Goal: Communication & Community: Answer question/provide support

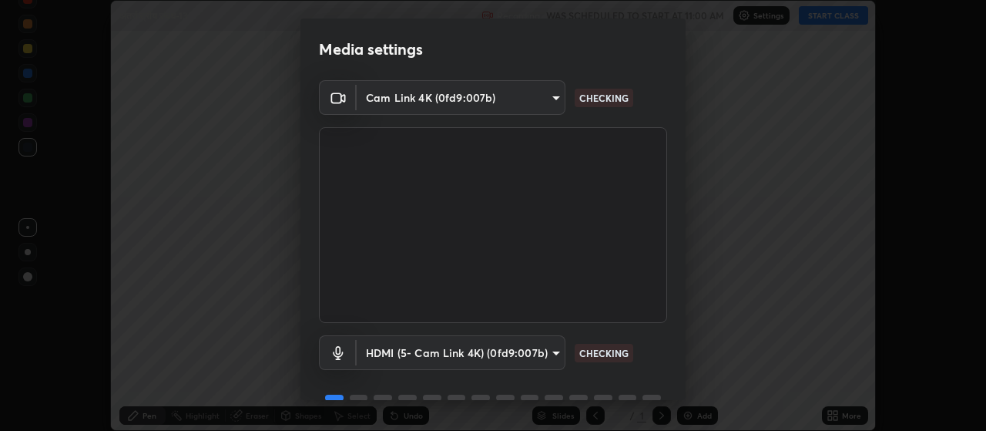
scroll to position [75, 0]
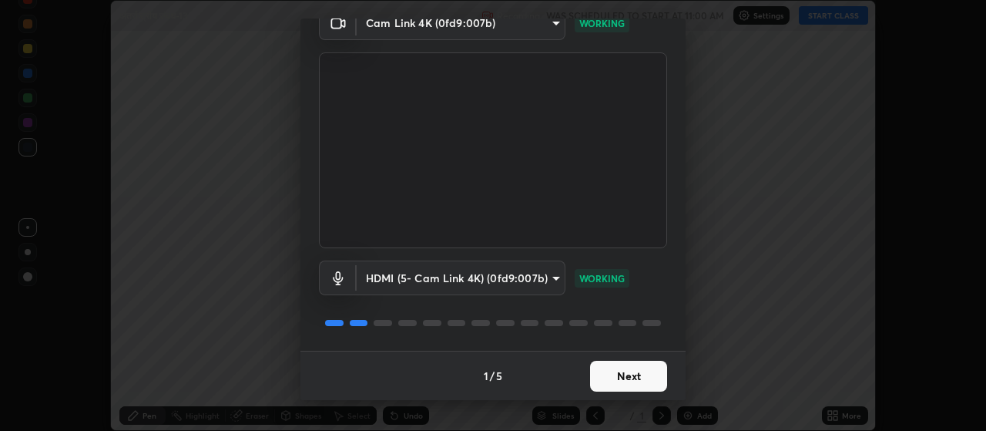
click at [636, 377] on button "Next" at bounding box center [628, 376] width 77 height 31
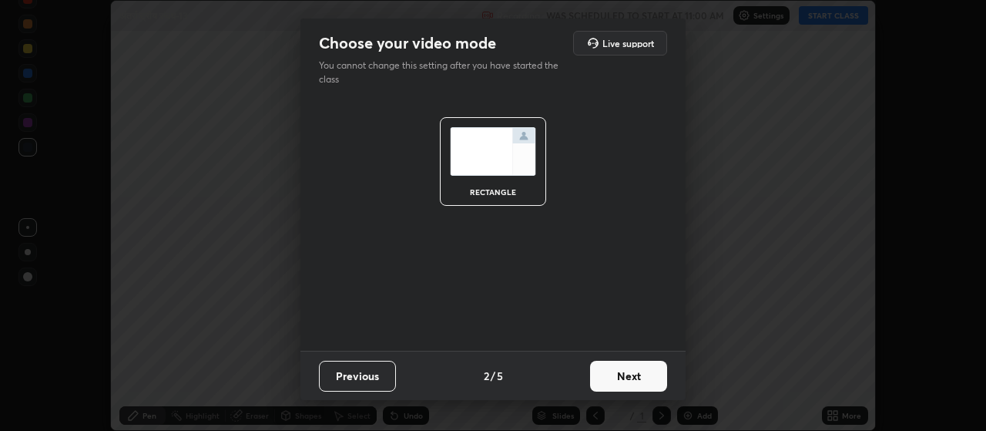
click at [638, 377] on button "Next" at bounding box center [628, 376] width 77 height 31
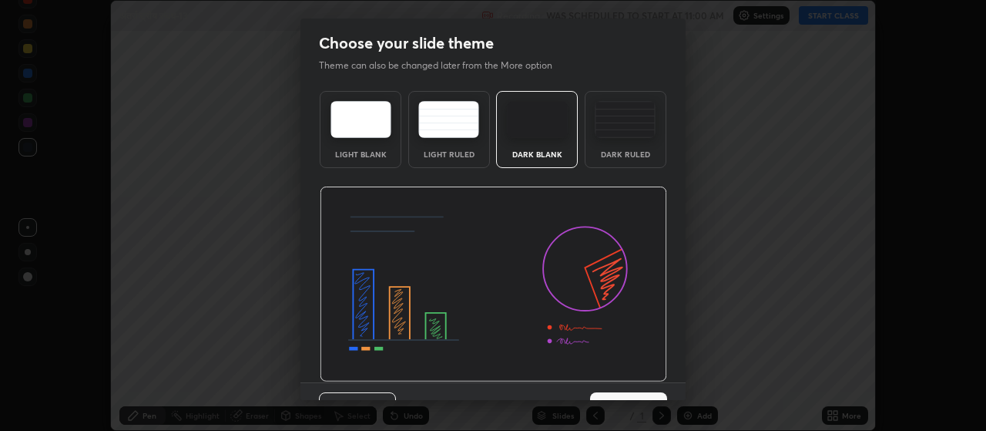
scroll to position [32, 0]
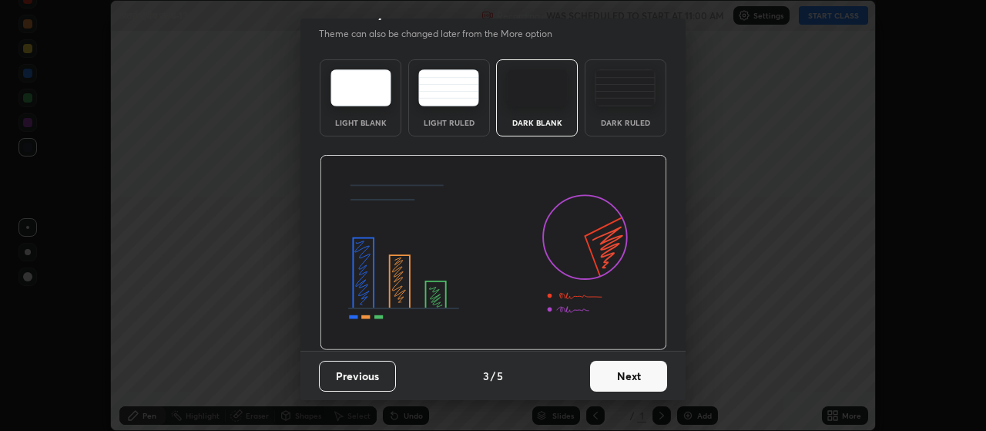
click at [639, 378] on button "Next" at bounding box center [628, 376] width 77 height 31
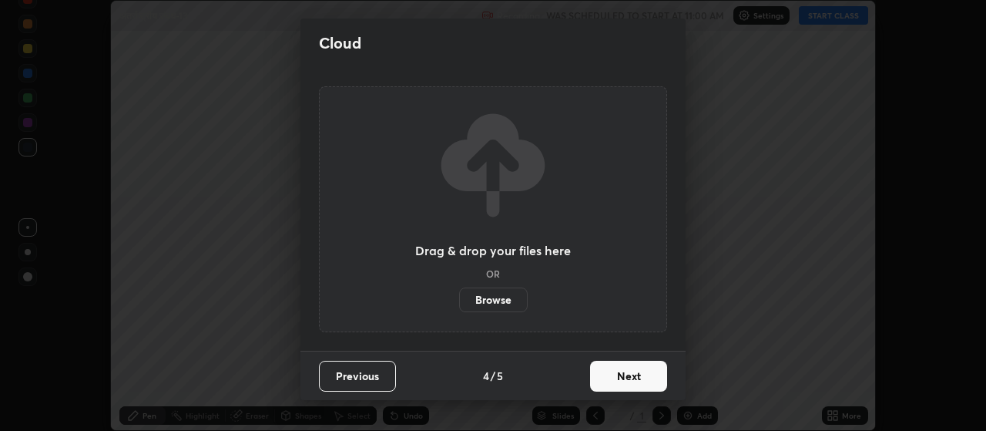
scroll to position [0, 0]
click at [655, 381] on button "Next" at bounding box center [628, 376] width 77 height 31
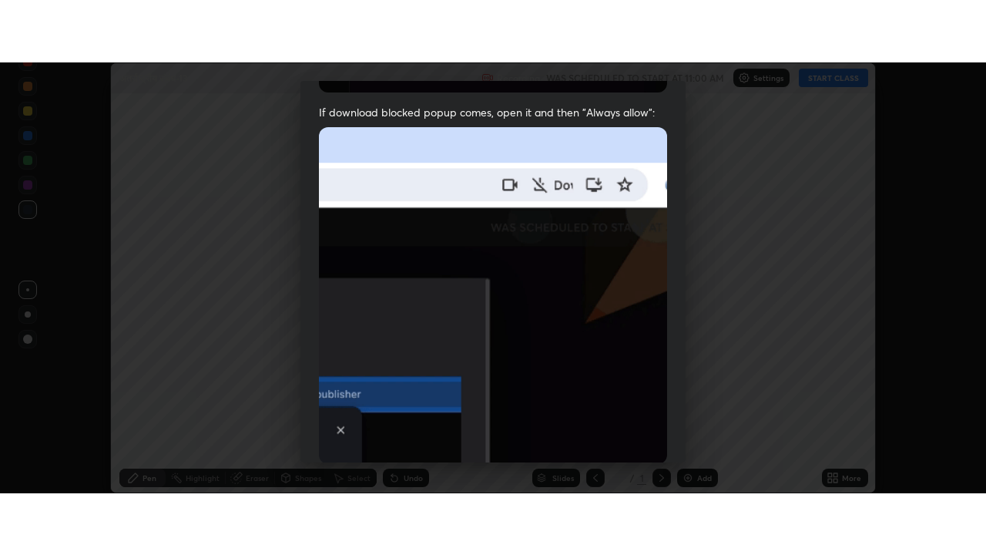
scroll to position [389, 0]
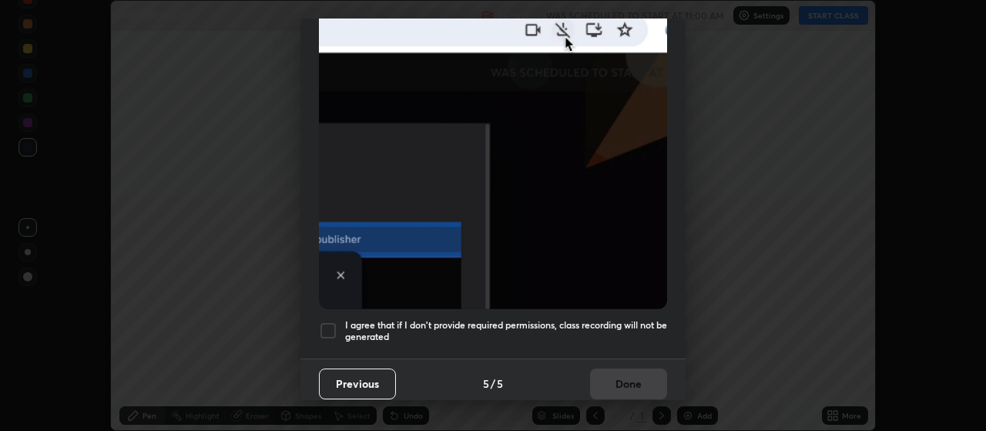
click at [334, 323] on div at bounding box center [328, 330] width 18 height 18
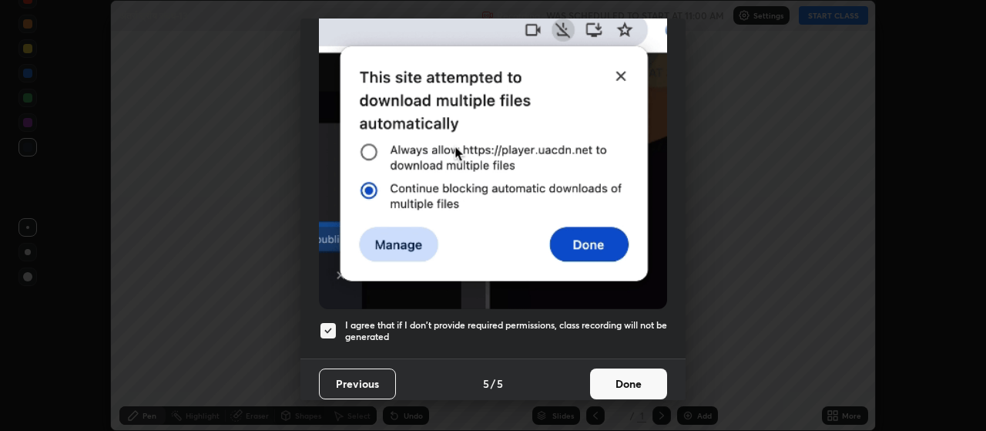
click at [645, 381] on button "Done" at bounding box center [628, 383] width 77 height 31
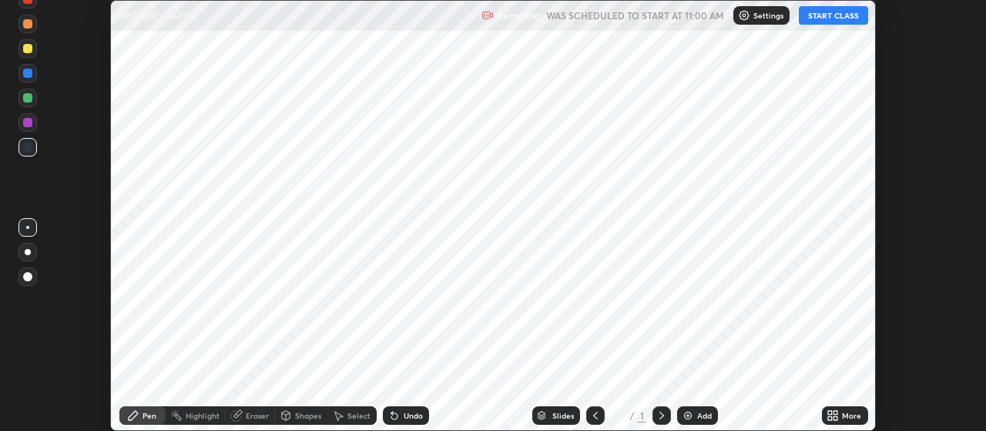
click at [698, 411] on div "Add" at bounding box center [704, 415] width 15 height 8
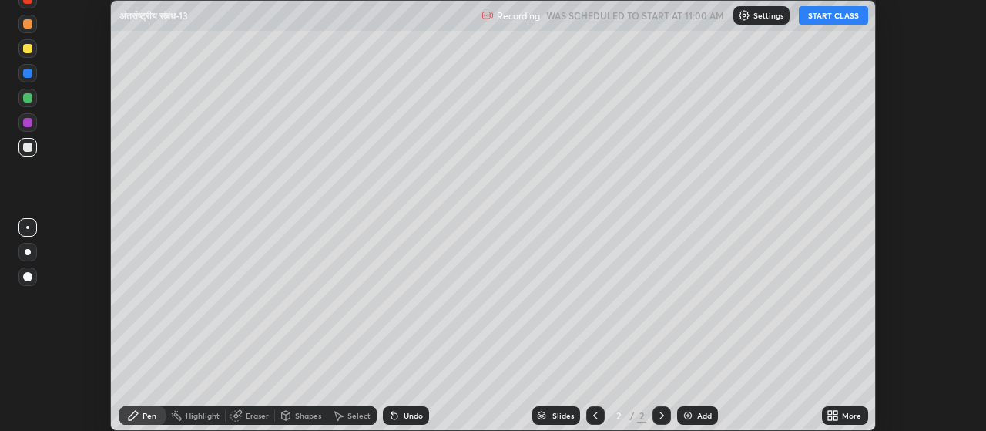
click at [830, 418] on icon at bounding box center [830, 418] width 4 height 4
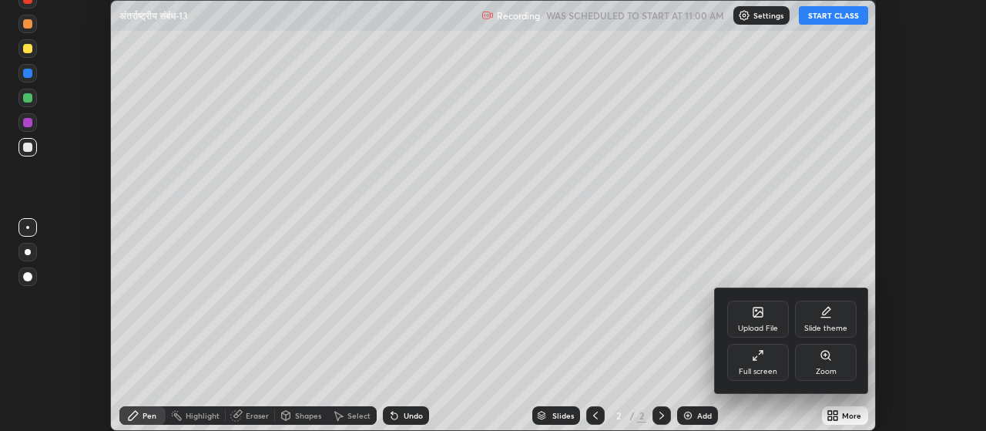
click at [760, 367] on div "Full screen" at bounding box center [758, 371] width 39 height 8
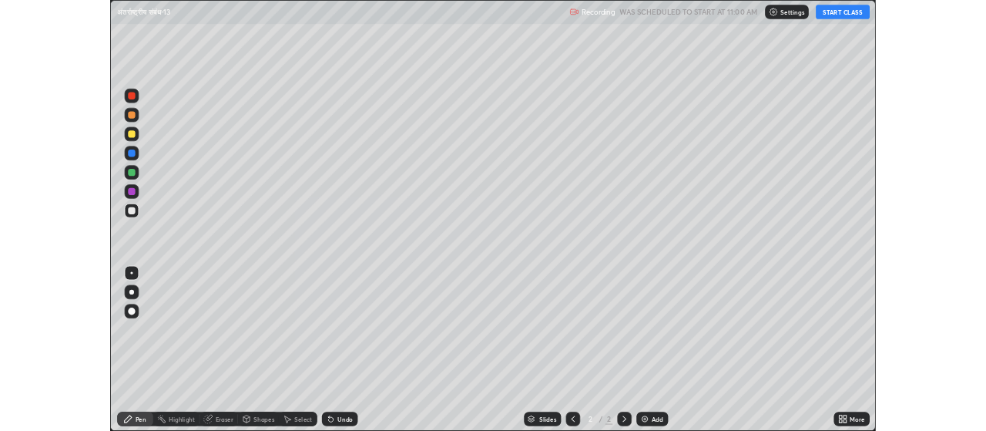
scroll to position [555, 986]
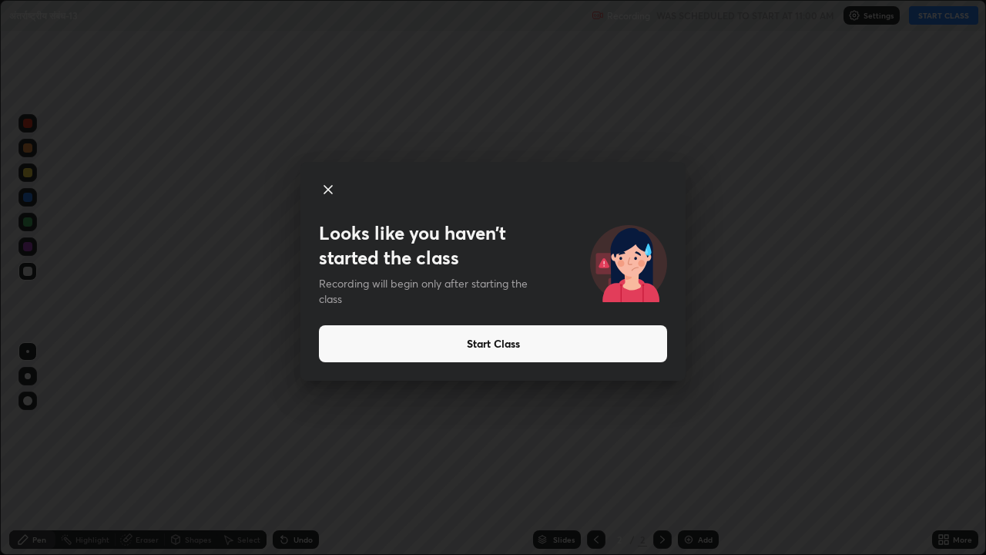
click at [493, 347] on button "Start Class" at bounding box center [493, 343] width 348 height 37
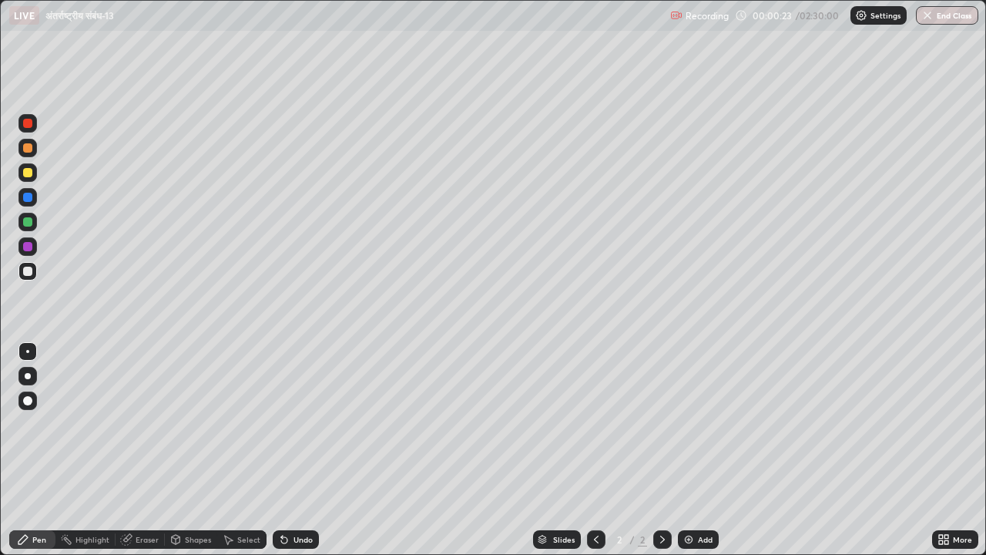
click at [944, 430] on icon at bounding box center [944, 539] width 12 height 12
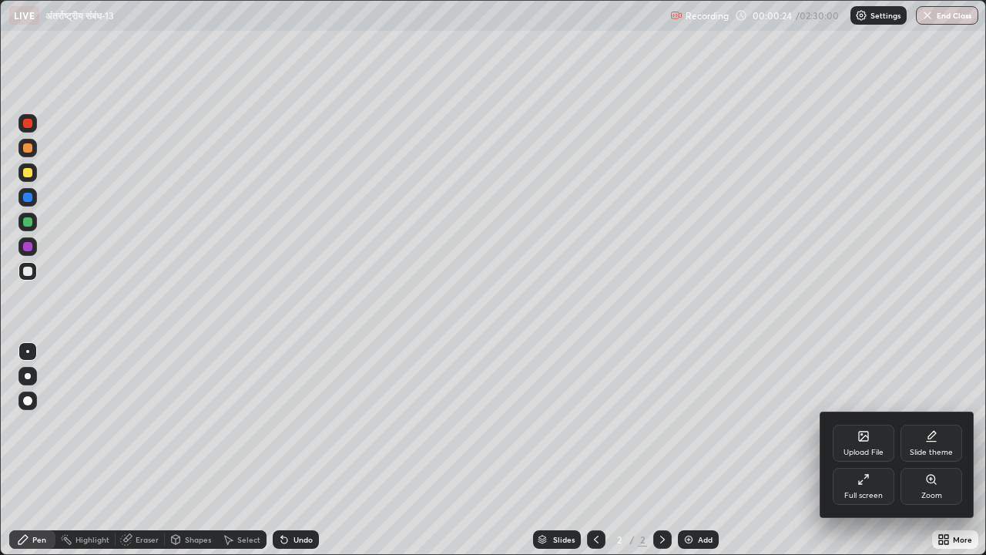
click at [861, 430] on icon at bounding box center [864, 437] width 8 height 5
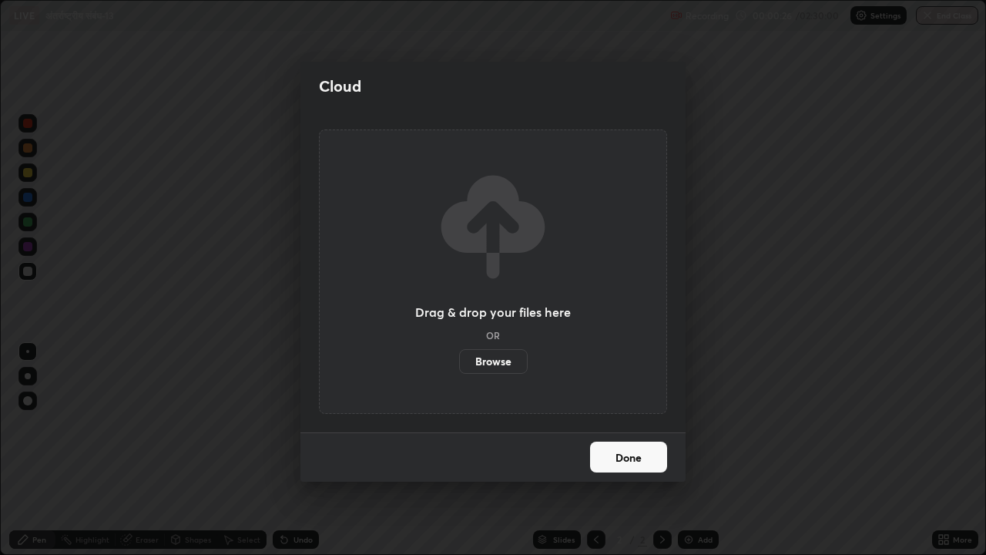
click at [499, 361] on label "Browse" at bounding box center [493, 361] width 69 height 25
click at [459, 361] on input "Browse" at bounding box center [459, 361] width 0 height 25
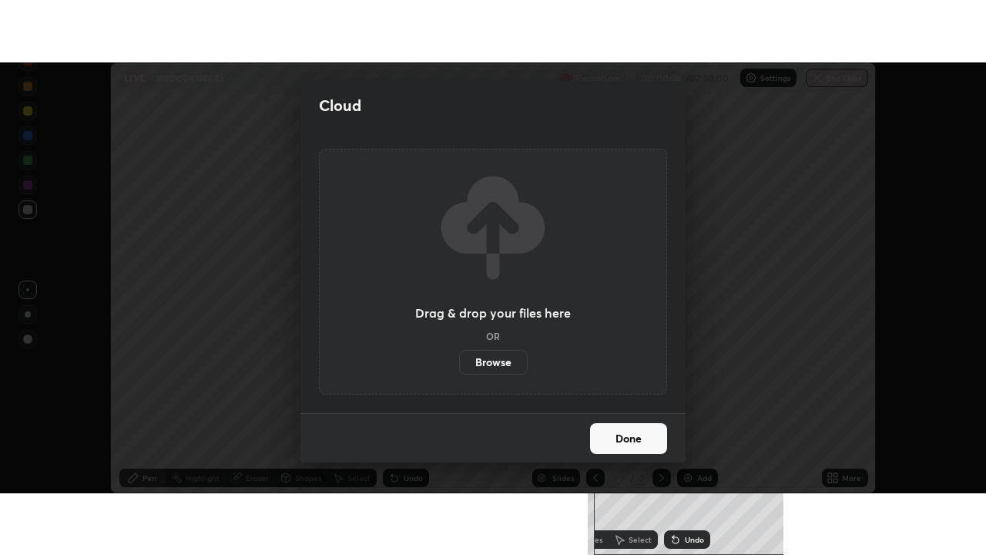
scroll to position [76604, 76048]
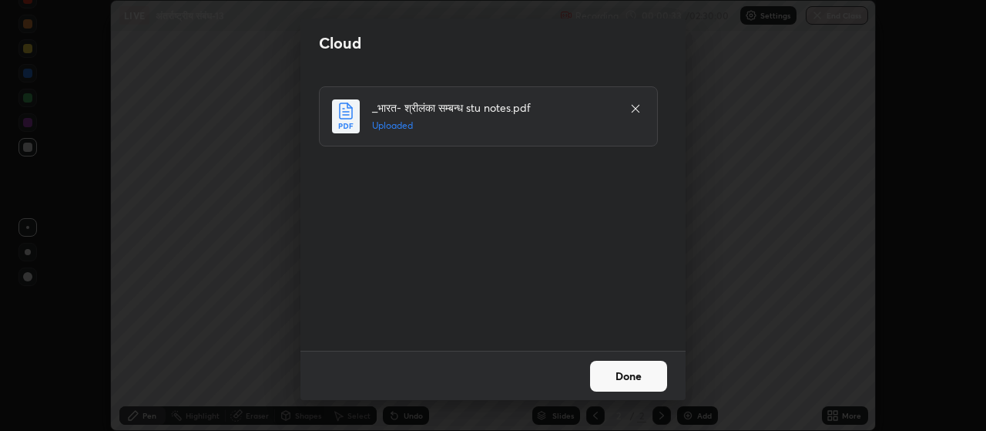
click at [627, 376] on button "Done" at bounding box center [628, 376] width 77 height 31
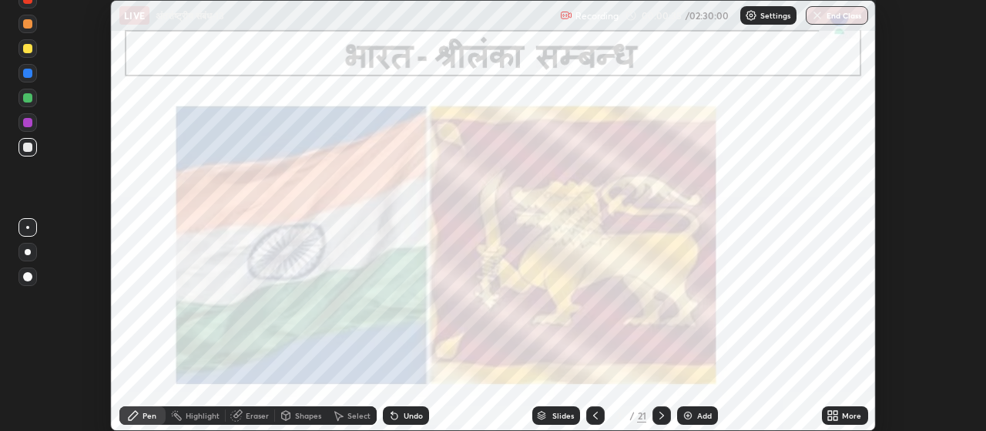
click at [834, 413] on icon at bounding box center [836, 413] width 4 height 4
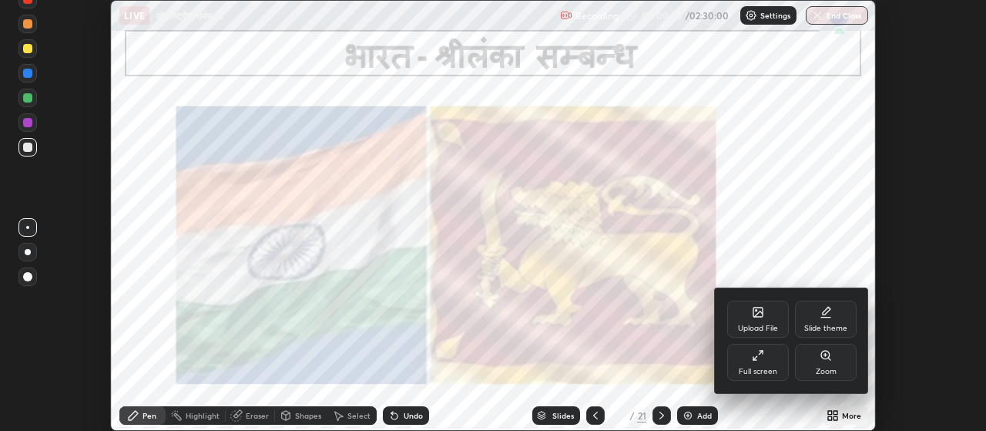
click at [762, 357] on icon at bounding box center [758, 355] width 12 height 12
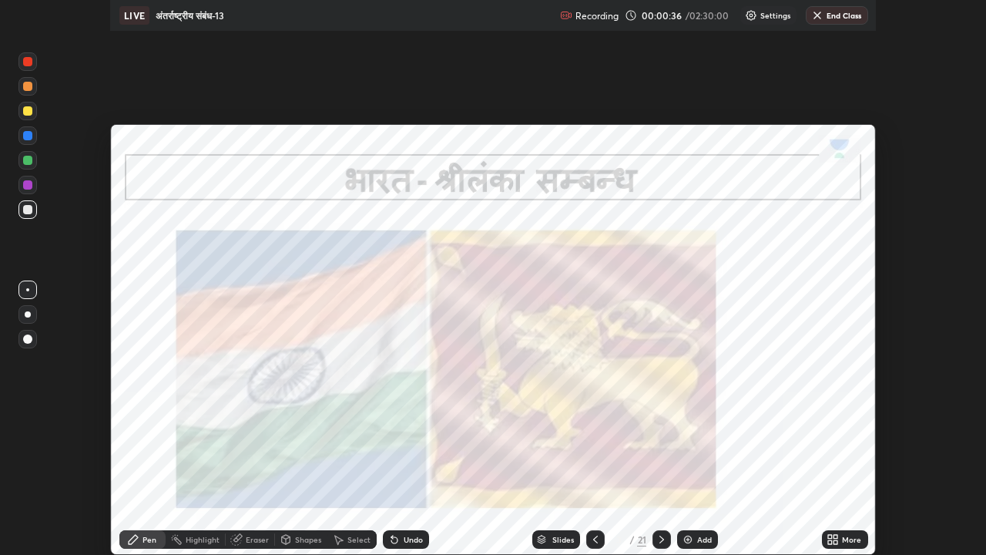
scroll to position [555, 986]
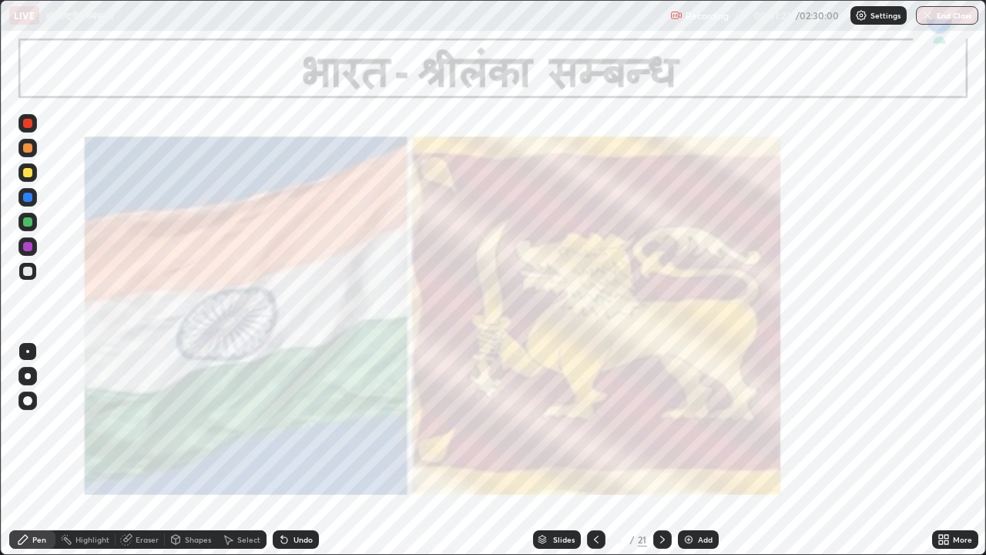
click at [659, 430] on icon at bounding box center [662, 539] width 12 height 12
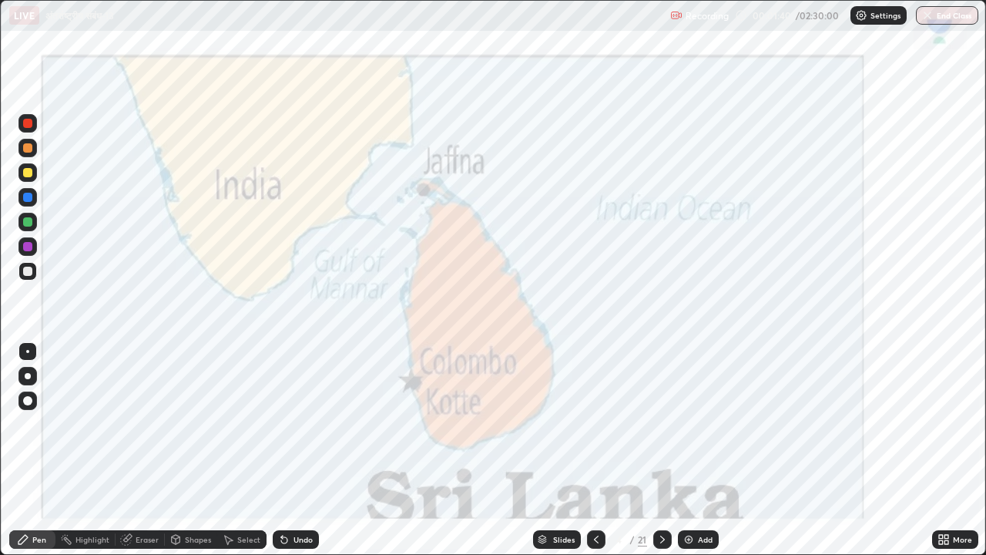
click at [659, 430] on icon at bounding box center [662, 539] width 12 height 12
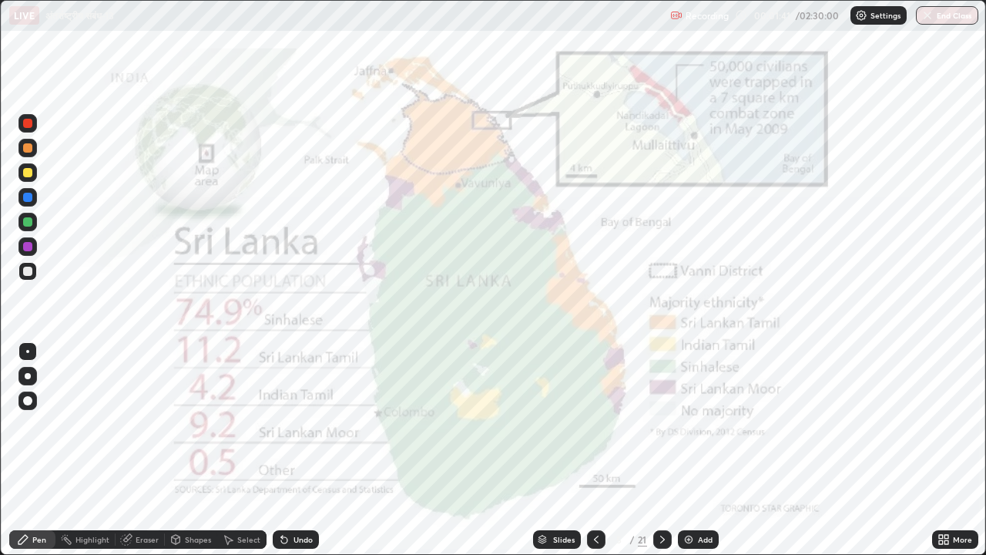
click at [660, 430] on icon at bounding box center [662, 539] width 5 height 8
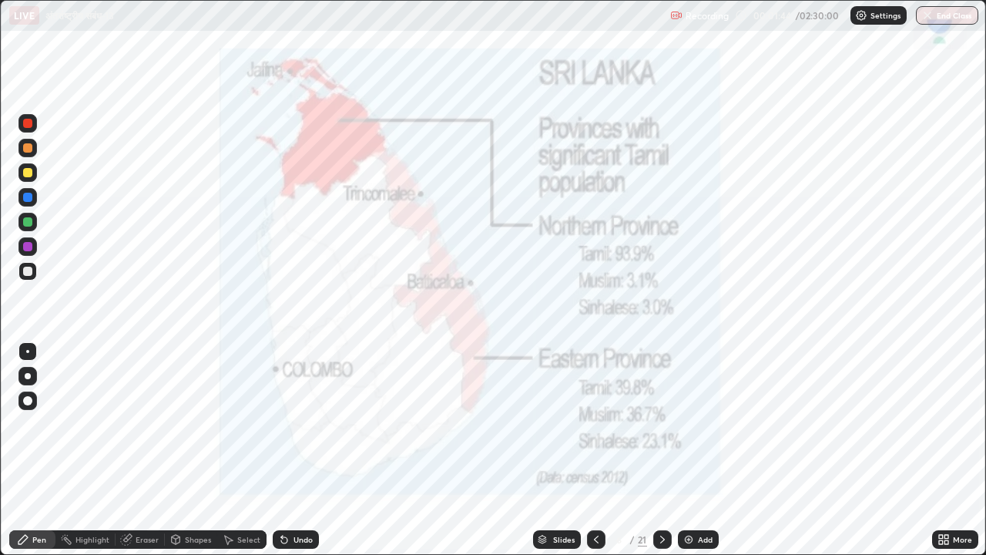
click at [658, 430] on icon at bounding box center [662, 539] width 12 height 12
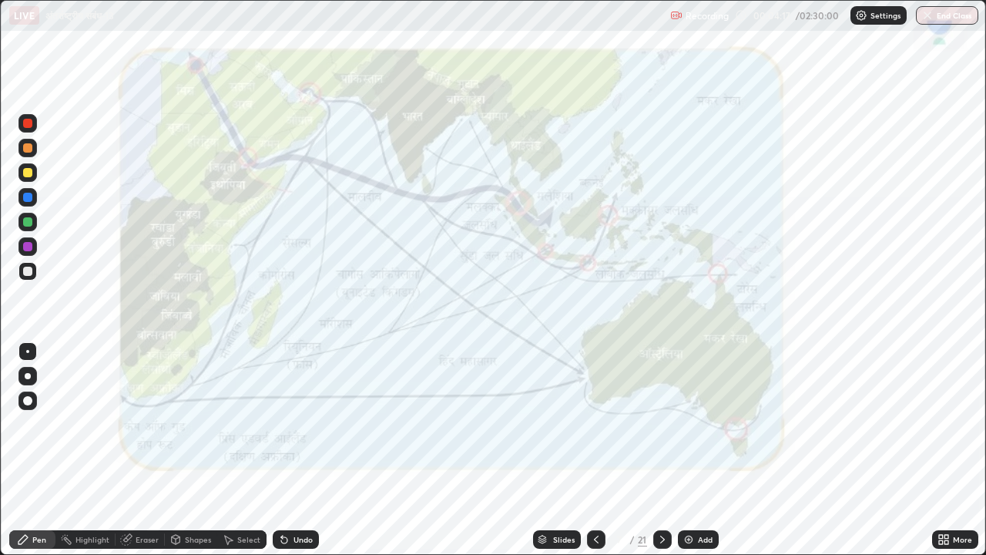
click at [28, 127] on div at bounding box center [27, 123] width 9 height 9
click at [30, 123] on div at bounding box center [27, 123] width 9 height 9
click at [594, 430] on icon at bounding box center [596, 539] width 5 height 8
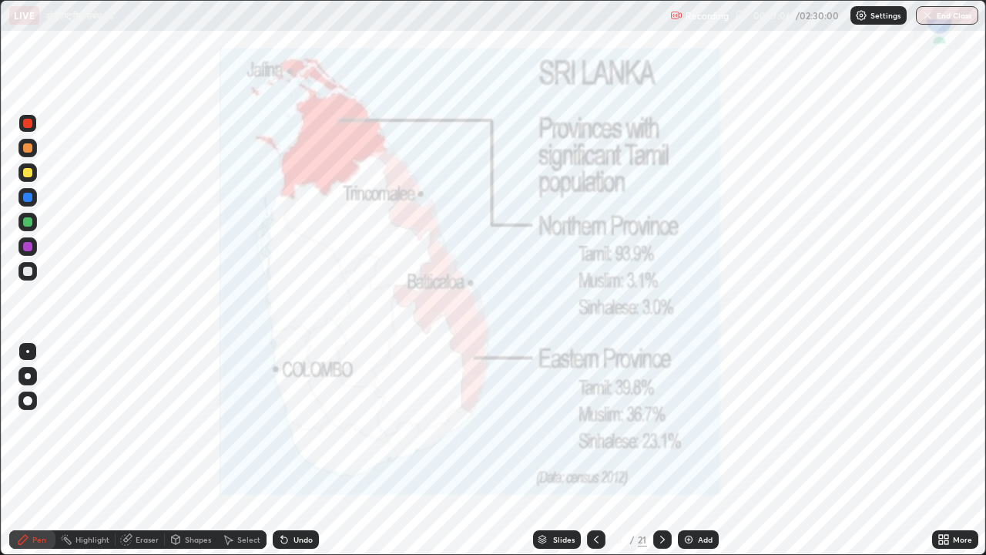
click at [660, 430] on icon at bounding box center [662, 539] width 12 height 12
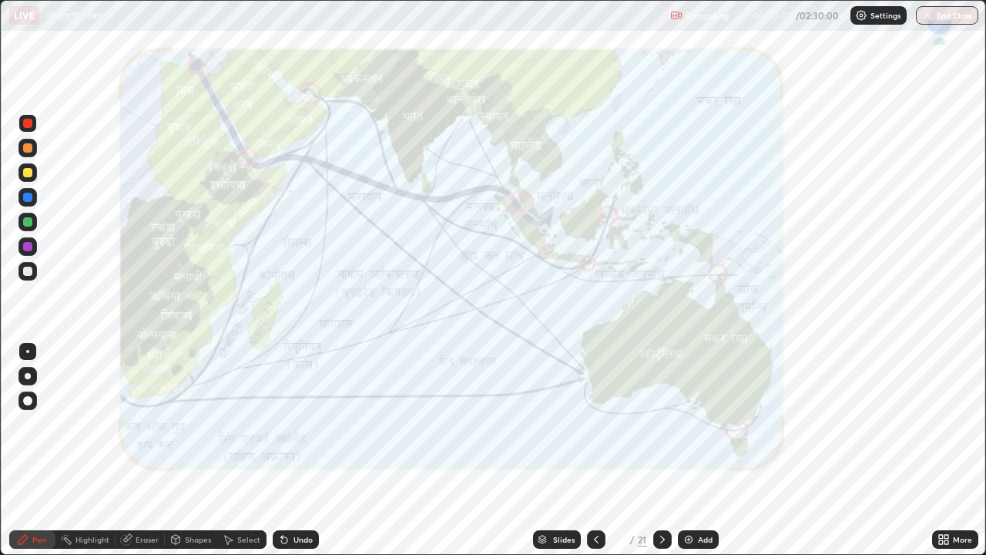
click at [599, 430] on icon at bounding box center [596, 539] width 12 height 12
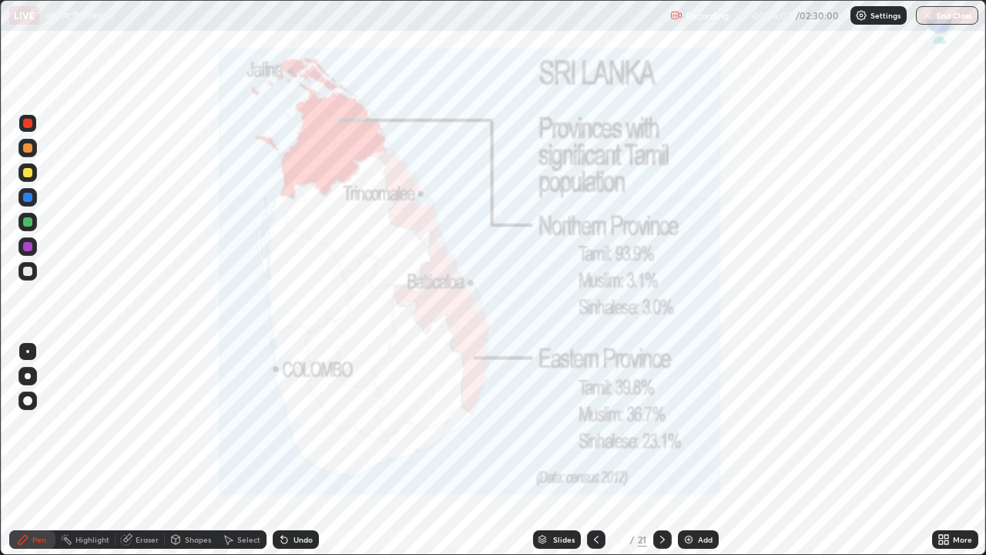
click at [546, 430] on div "Slides" at bounding box center [557, 539] width 48 height 18
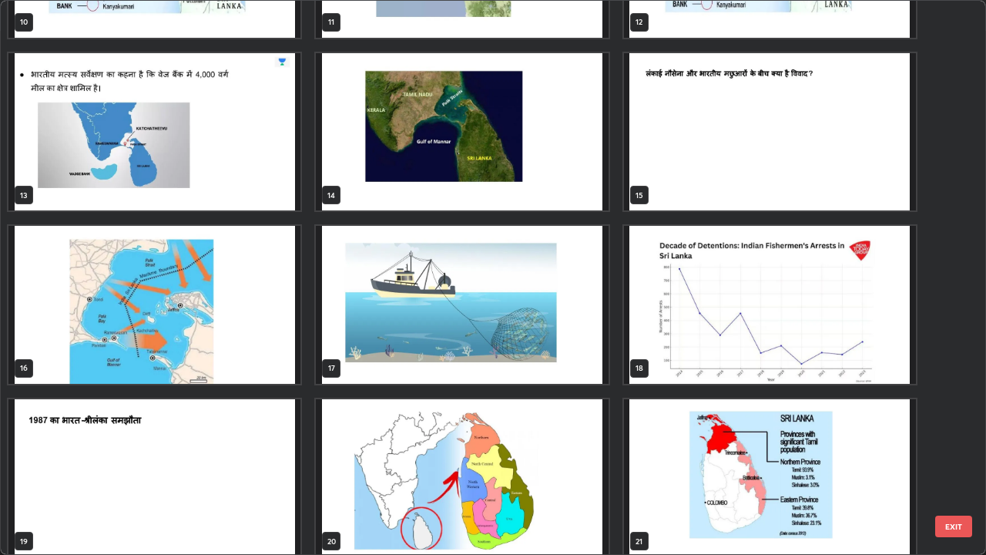
scroll to position [658, 0]
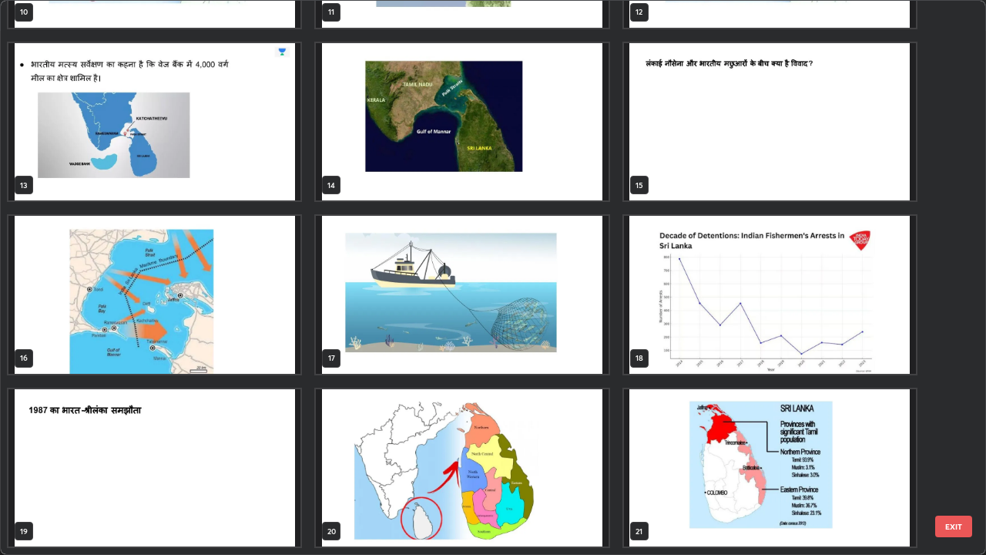
click at [485, 430] on img "grid" at bounding box center [462, 468] width 292 height 158
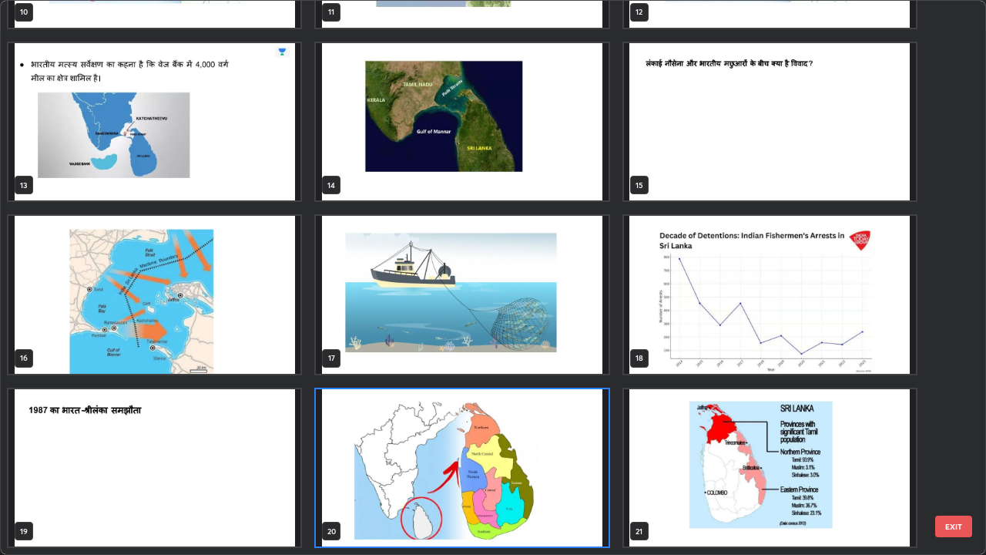
click at [485, 430] on img "grid" at bounding box center [462, 468] width 292 height 158
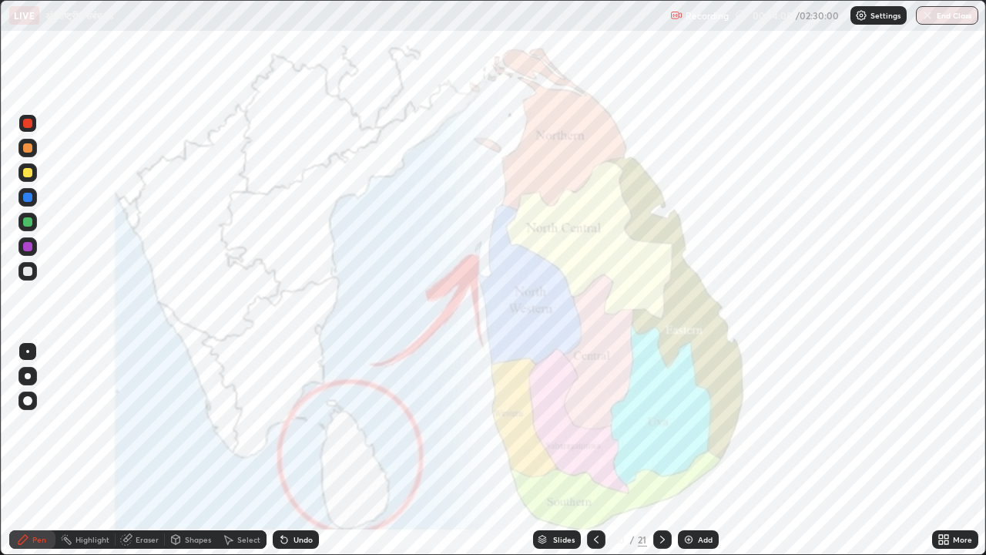
click at [485, 430] on img "grid" at bounding box center [462, 468] width 292 height 158
click at [595, 430] on icon at bounding box center [596, 539] width 12 height 12
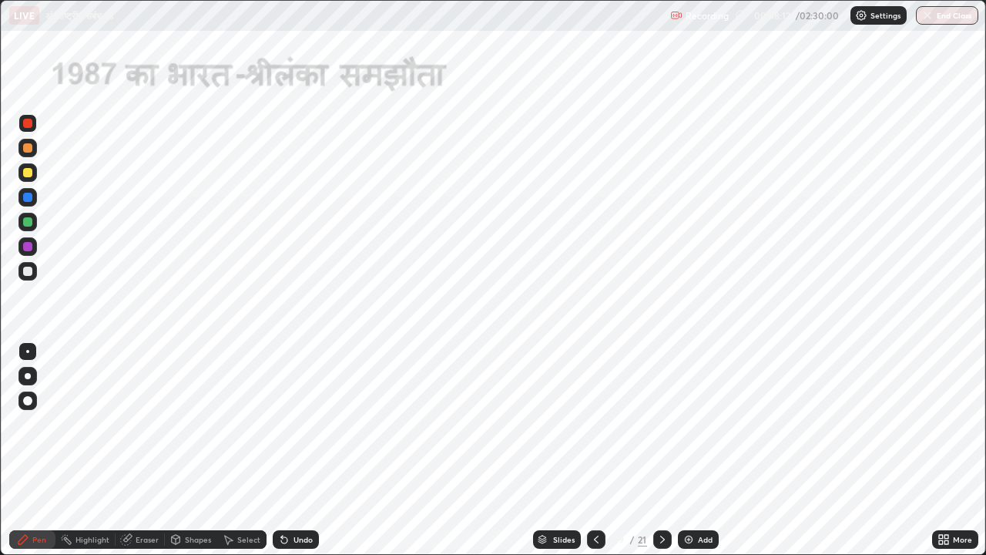
click at [541, 430] on icon at bounding box center [542, 537] width 8 height 4
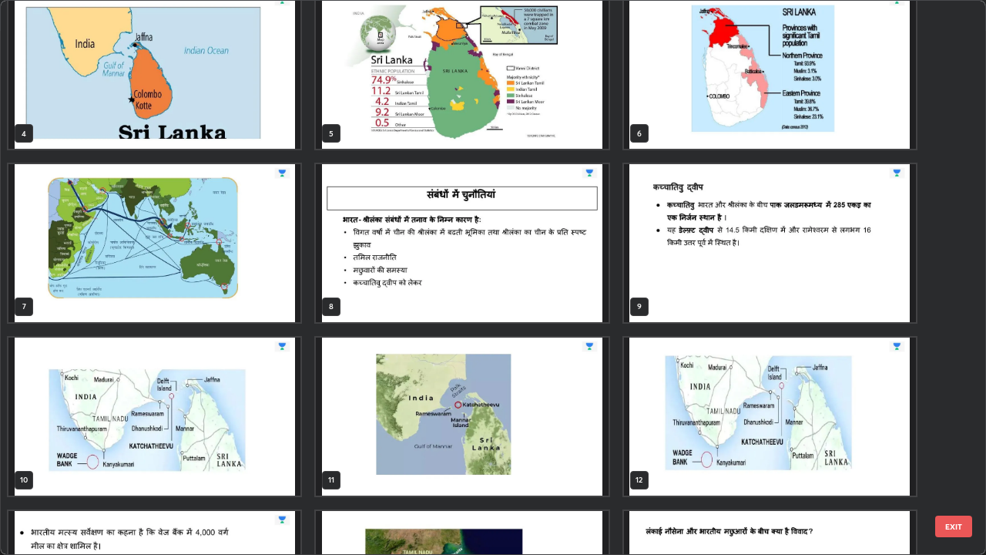
scroll to position [183, 0]
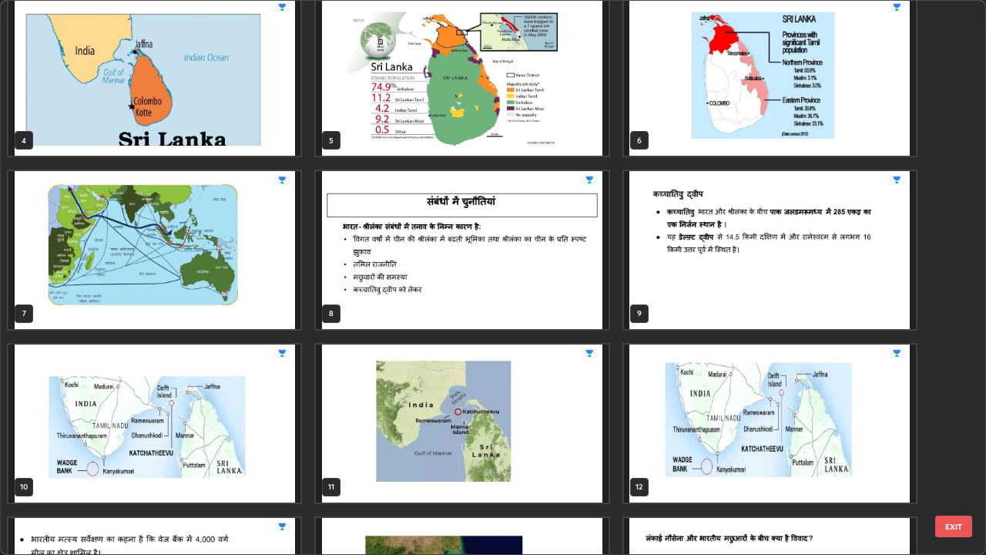
click at [414, 250] on img "grid" at bounding box center [462, 250] width 292 height 158
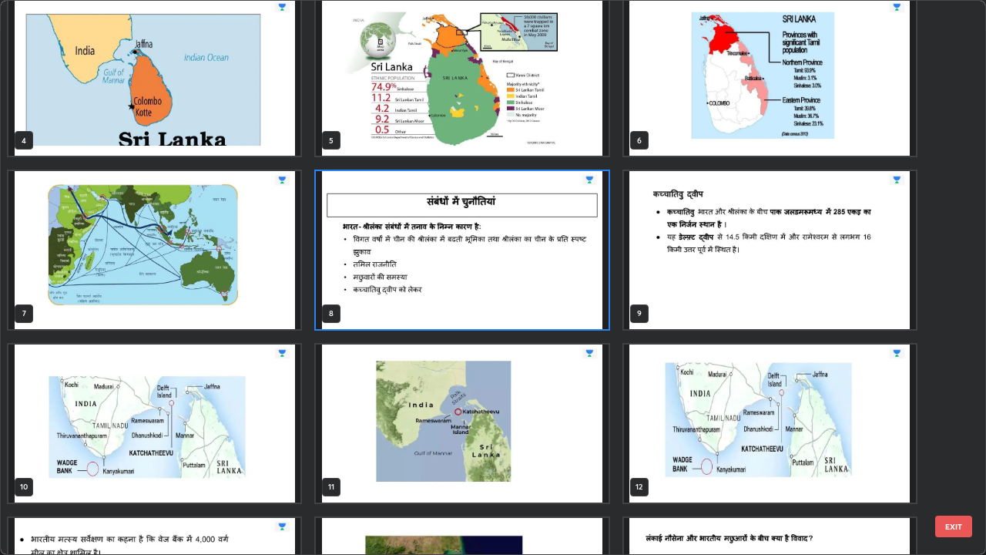
click at [414, 250] on img "grid" at bounding box center [462, 250] width 292 height 158
click at [414, 249] on img "grid" at bounding box center [462, 250] width 292 height 158
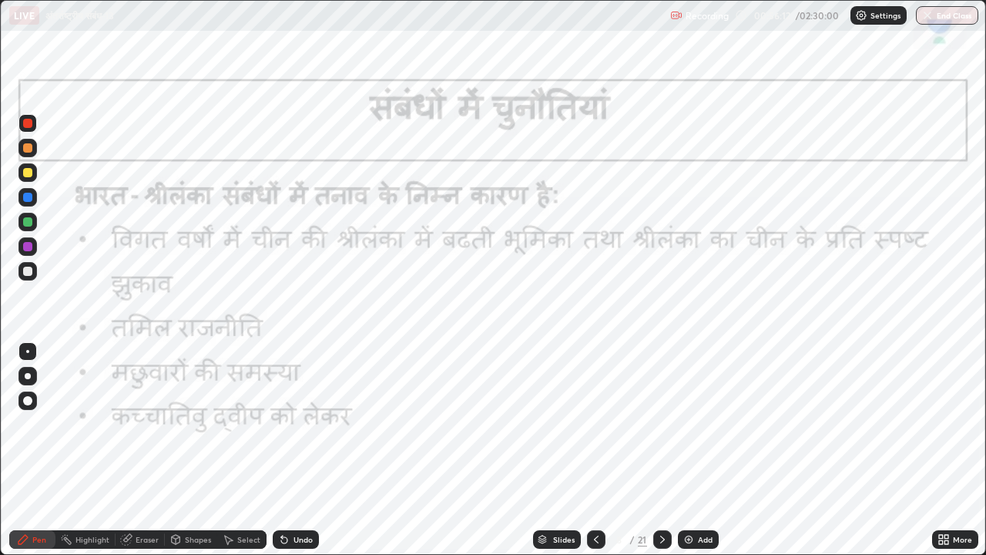
click at [656, 430] on icon at bounding box center [662, 539] width 12 height 12
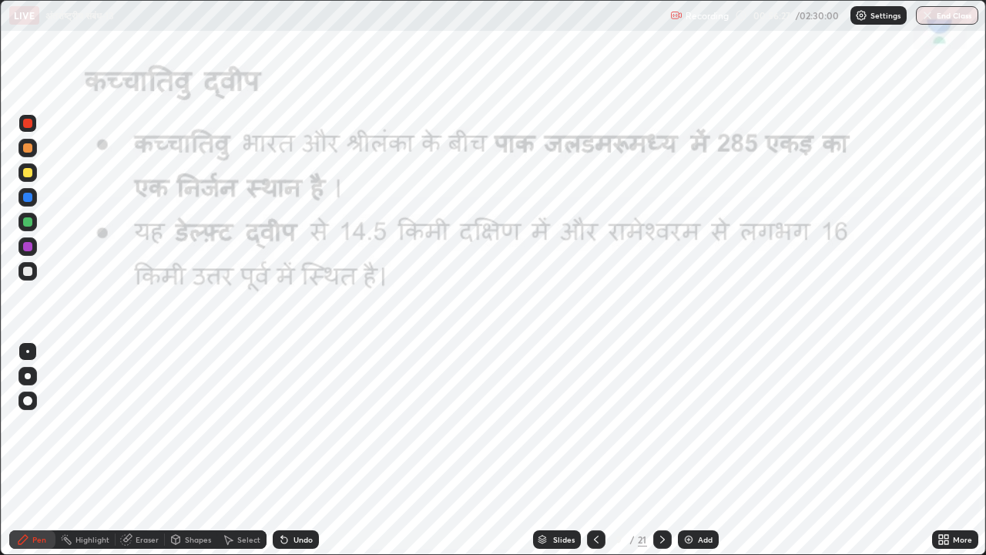
click at [660, 430] on icon at bounding box center [662, 539] width 5 height 8
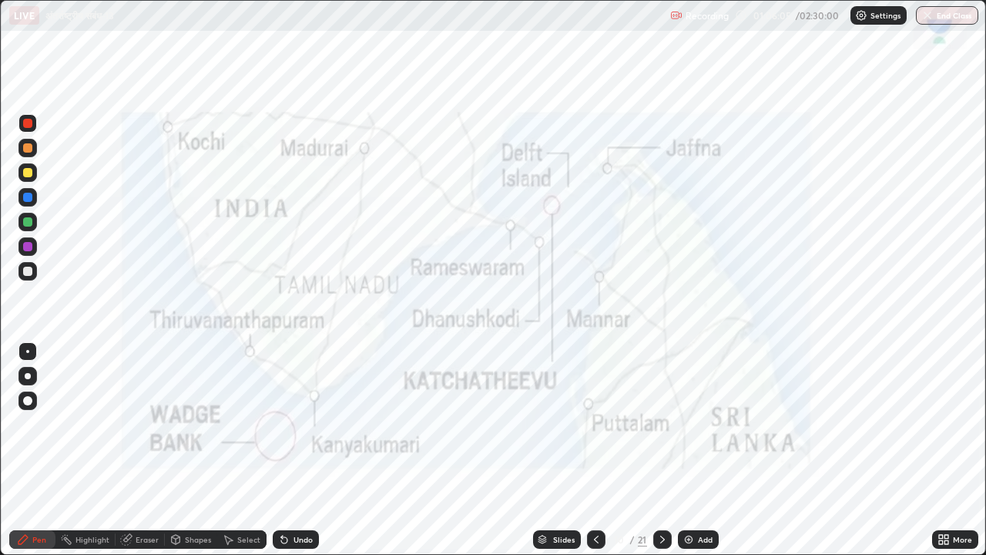
click at [661, 430] on icon at bounding box center [662, 539] width 12 height 12
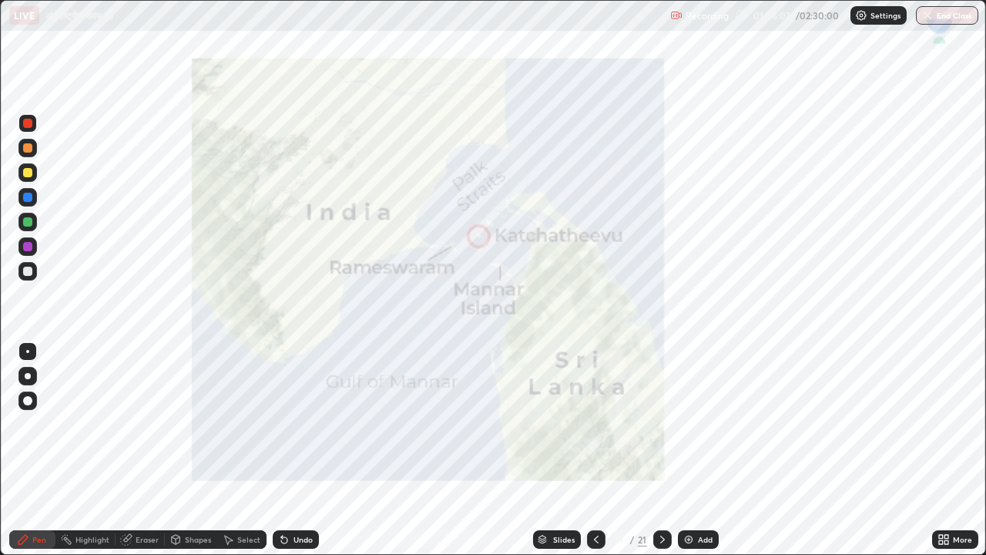
click at [538, 430] on icon at bounding box center [542, 537] width 8 height 4
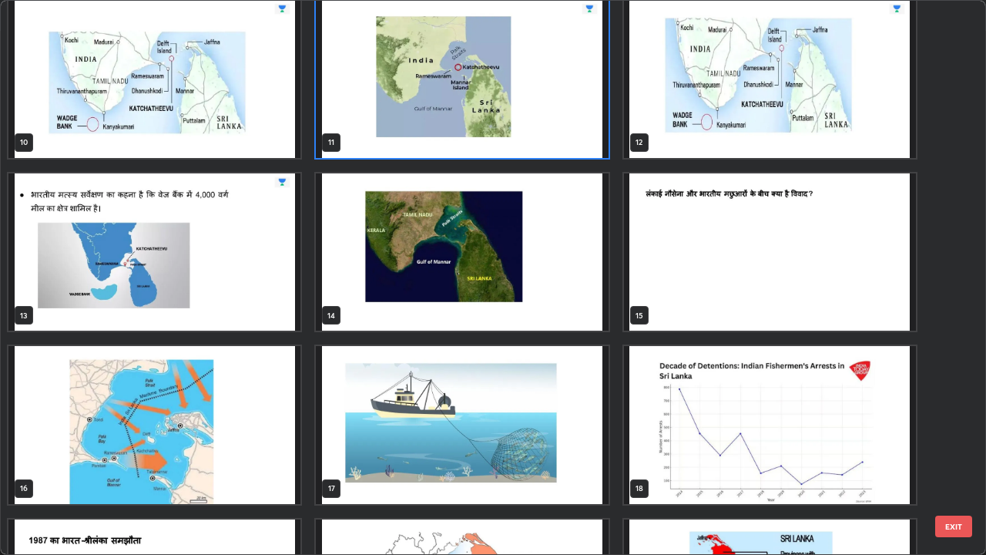
scroll to position [532, 0]
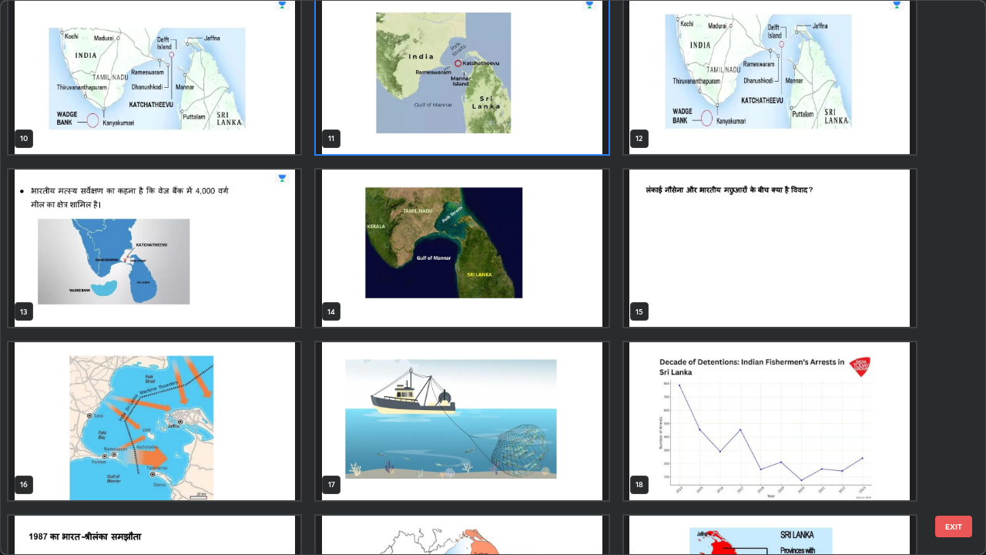
click at [176, 401] on img "grid" at bounding box center [154, 421] width 292 height 158
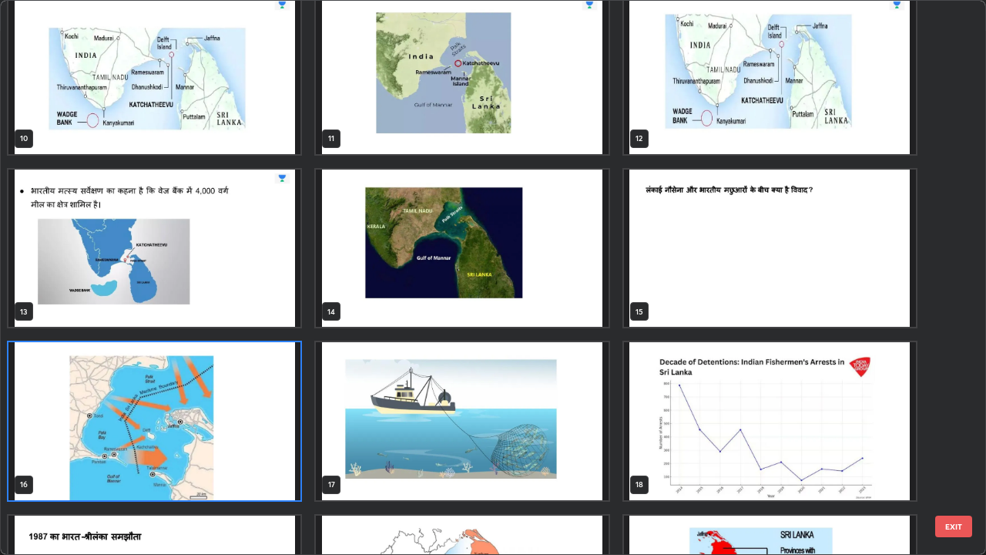
click at [170, 411] on img "grid" at bounding box center [154, 421] width 292 height 158
click at [171, 408] on img "grid" at bounding box center [154, 421] width 292 height 158
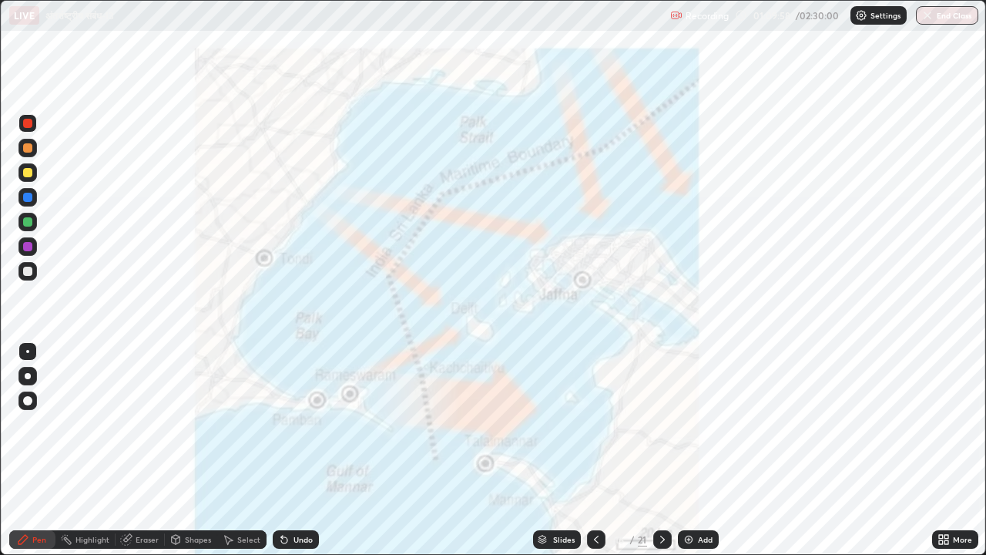
click at [660, 430] on icon at bounding box center [662, 539] width 12 height 12
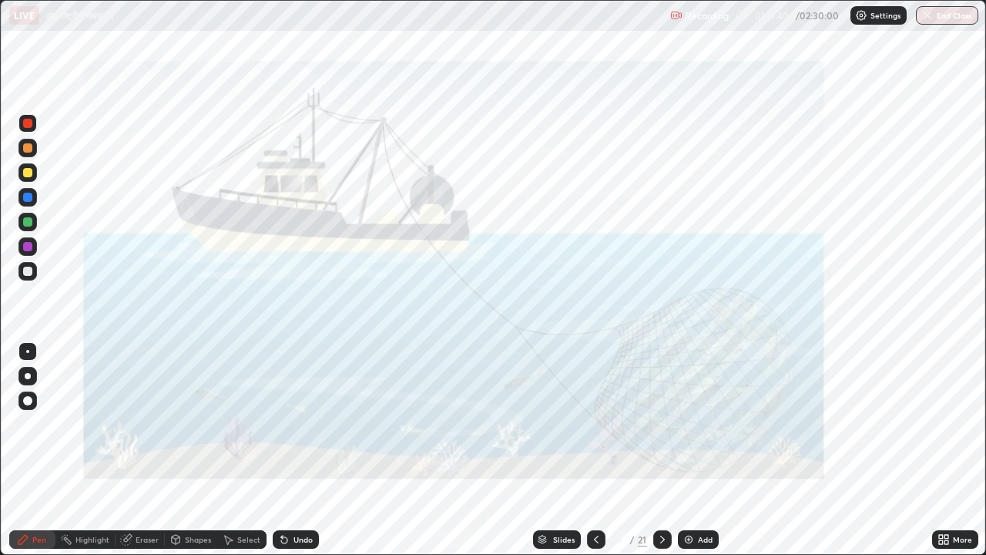
click at [595, 430] on icon at bounding box center [596, 539] width 12 height 12
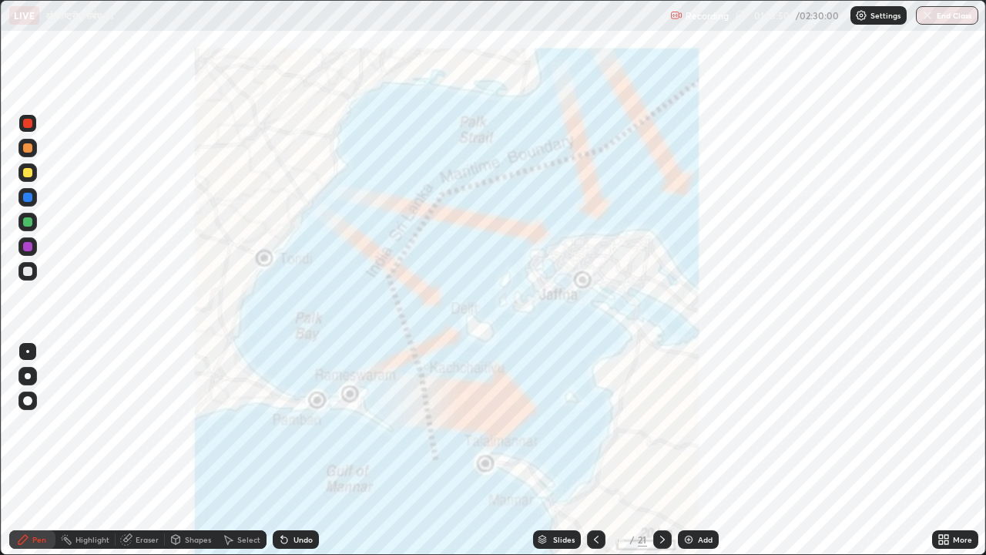
click at [659, 430] on icon at bounding box center [662, 539] width 12 height 12
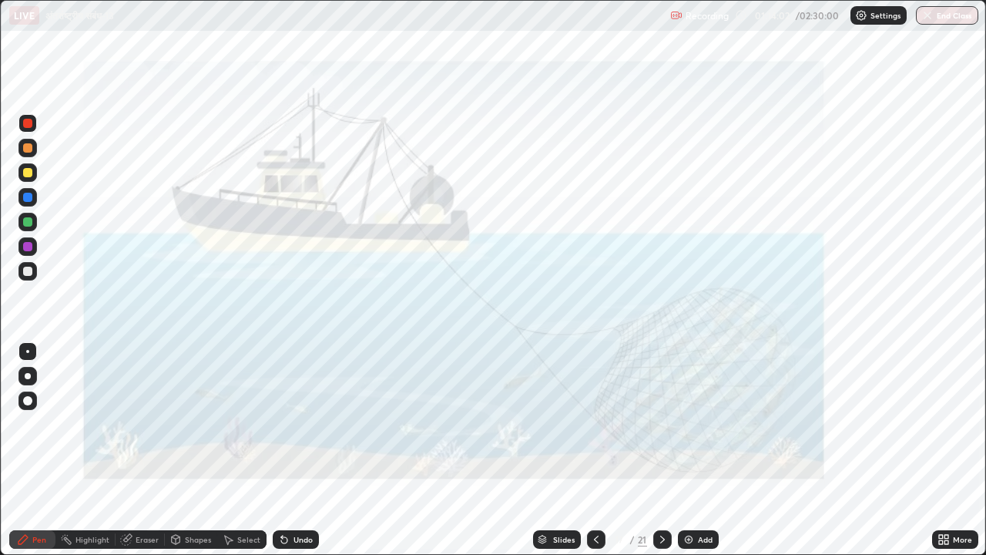
click at [592, 430] on icon at bounding box center [596, 539] width 12 height 12
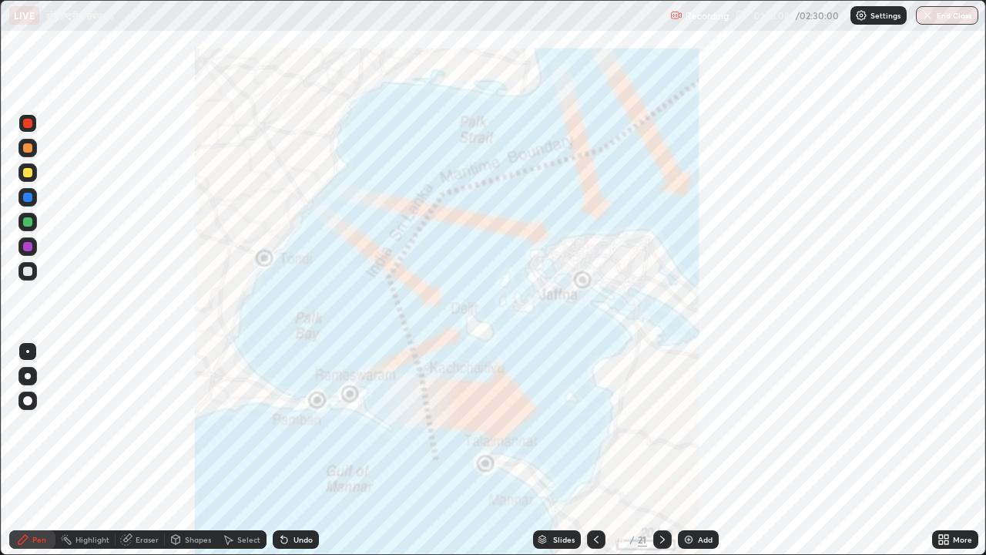
click at [541, 430] on icon at bounding box center [542, 540] width 8 height 2
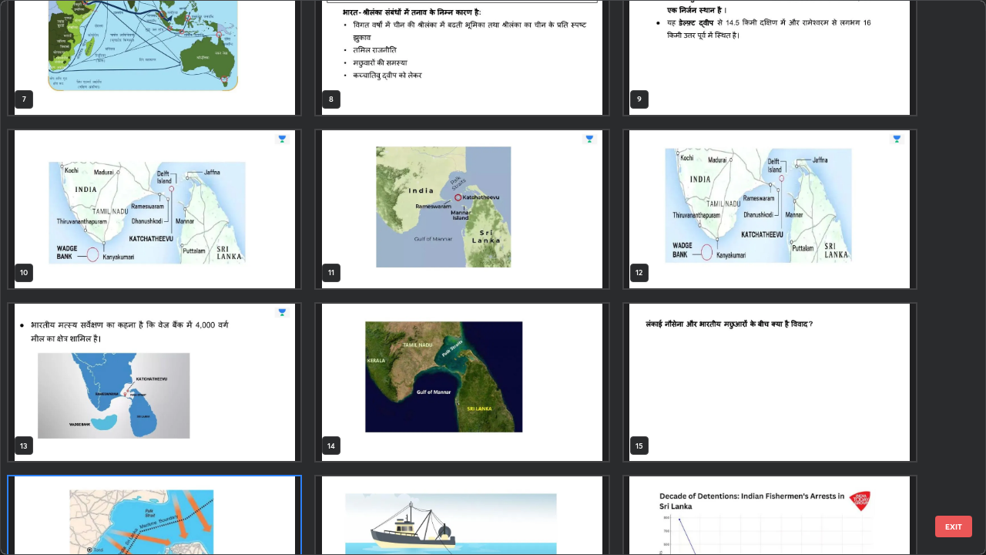
scroll to position [392, 0]
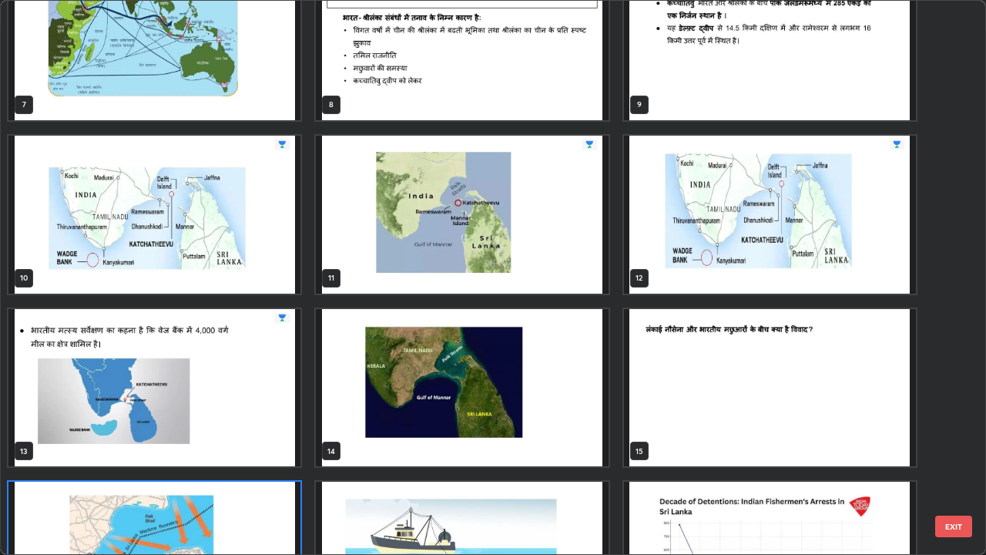
click at [177, 222] on img "grid" at bounding box center [154, 215] width 292 height 158
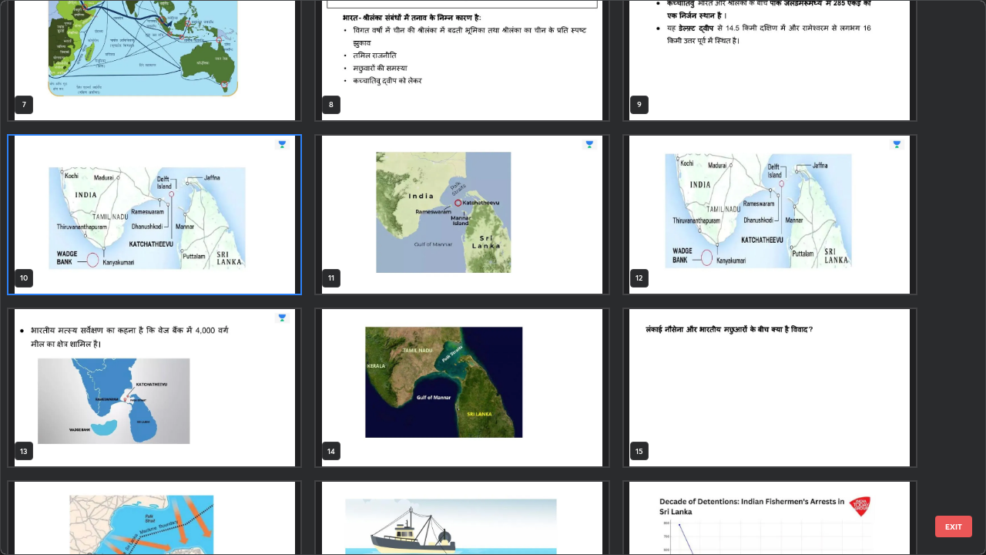
click at [179, 223] on img "grid" at bounding box center [154, 215] width 292 height 158
click at [179, 220] on img "grid" at bounding box center [154, 215] width 292 height 158
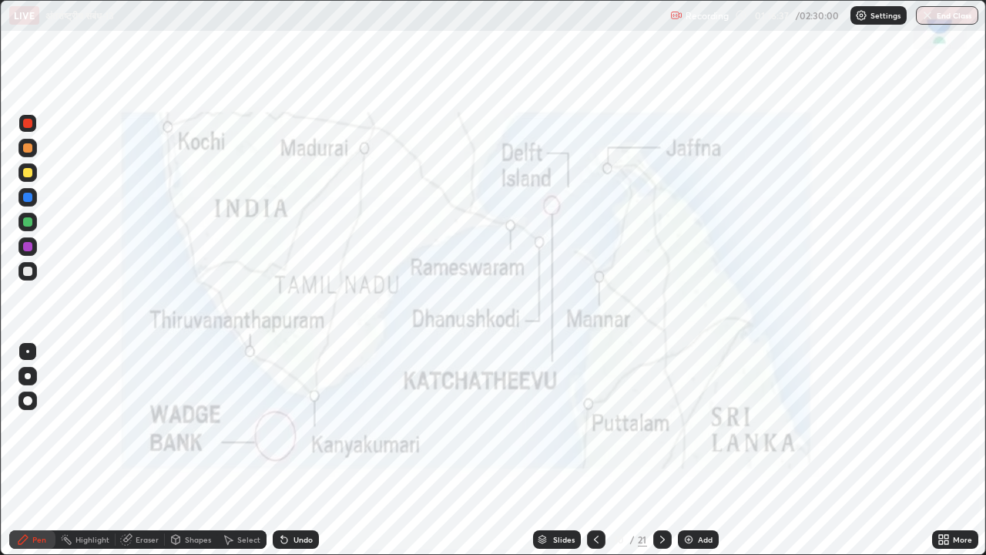
click at [663, 430] on icon at bounding box center [662, 539] width 12 height 12
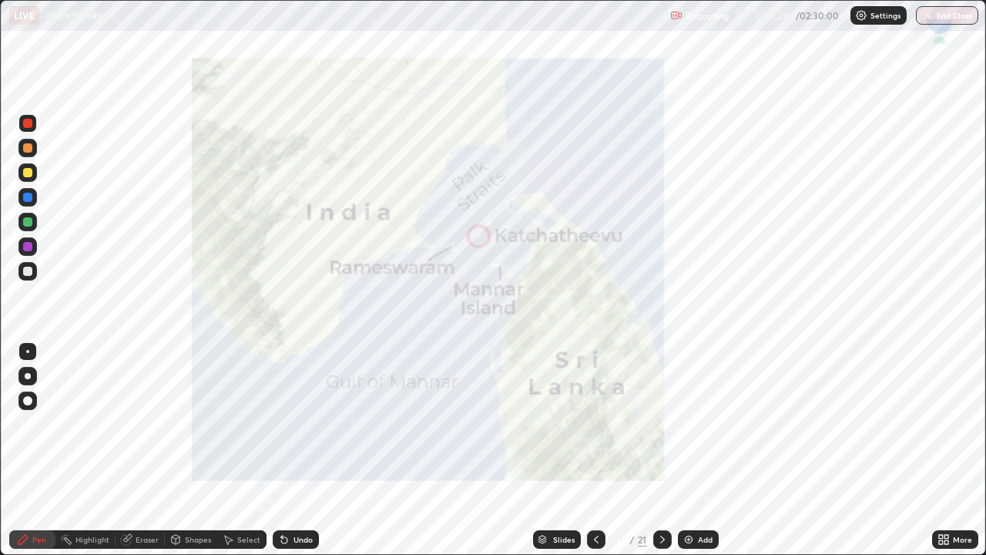
click at [599, 430] on icon at bounding box center [596, 539] width 12 height 12
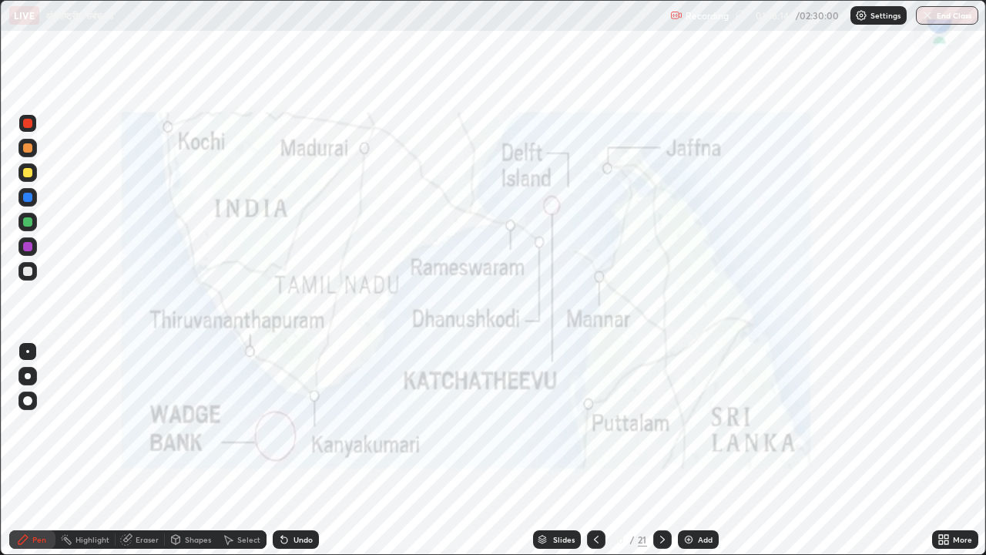
click at [145, 430] on div "Eraser" at bounding box center [147, 539] width 23 height 8
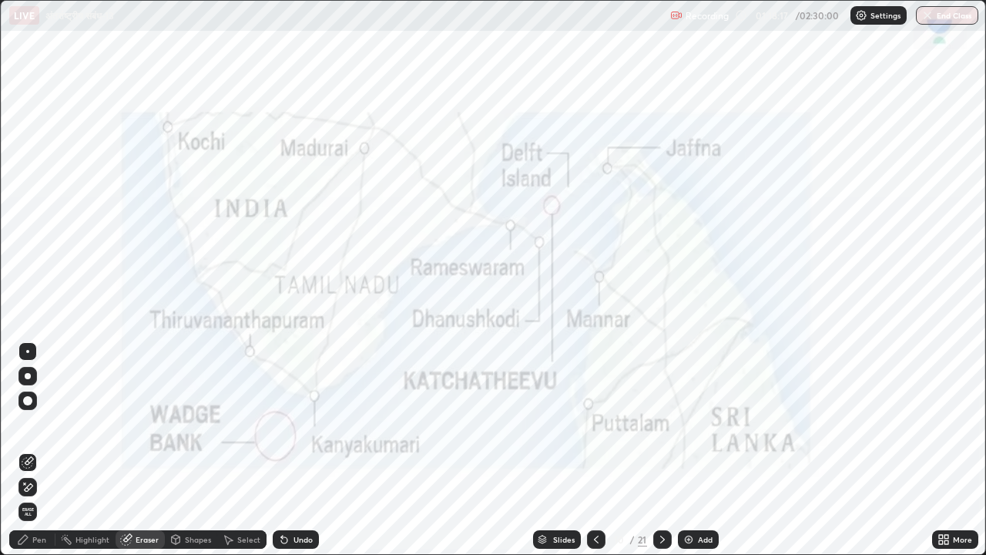
click at [28, 430] on span "Erase all" at bounding box center [27, 511] width 17 height 9
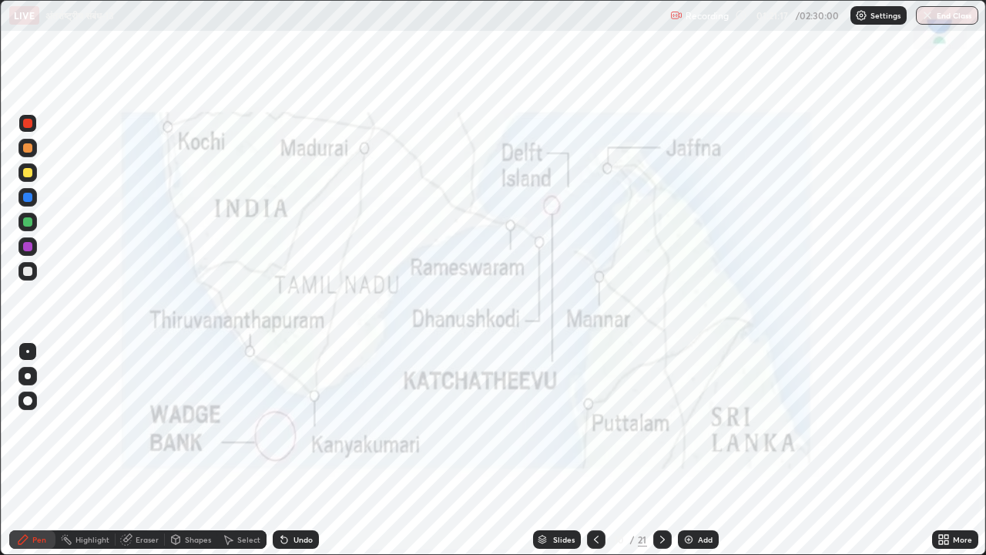
click at [657, 430] on icon at bounding box center [662, 539] width 12 height 12
